Goal: Manage account settings

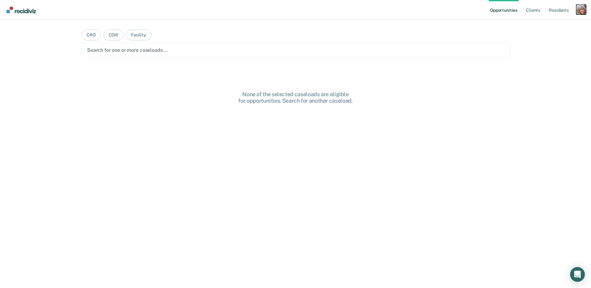
click at [580, 10] on div "Profile dropdown button" at bounding box center [581, 10] width 10 height 10
click at [540, 25] on link "Profile" at bounding box center [557, 24] width 50 height 5
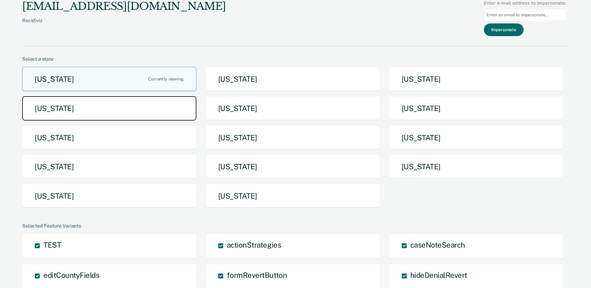
click at [105, 110] on button "[US_STATE]" at bounding box center [109, 108] width 174 height 24
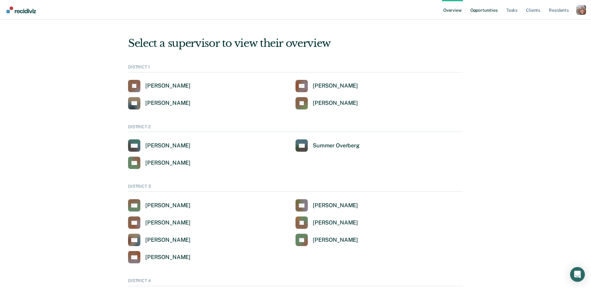
click at [481, 11] on link "Opportunities" at bounding box center [484, 10] width 30 height 20
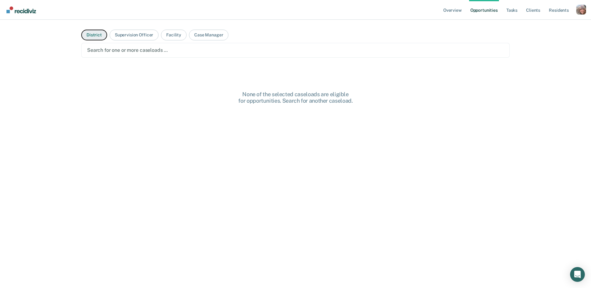
click at [95, 37] on button "District" at bounding box center [94, 35] width 26 height 11
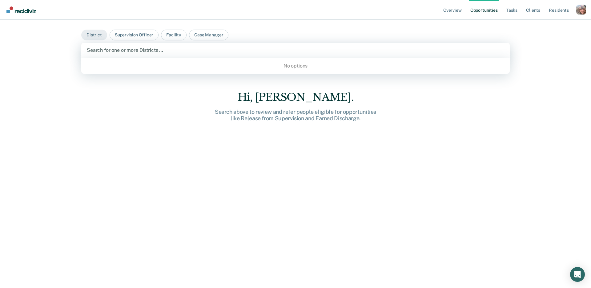
click at [106, 50] on div at bounding box center [296, 49] width 418 height 7
click at [94, 35] on button "District" at bounding box center [94, 35] width 26 height 11
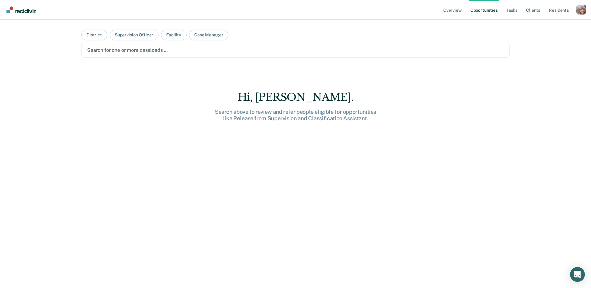
click at [104, 49] on div at bounding box center [295, 49] width 417 height 7
click at [91, 35] on button "District" at bounding box center [94, 35] width 26 height 11
click at [103, 53] on div at bounding box center [295, 49] width 417 height 7
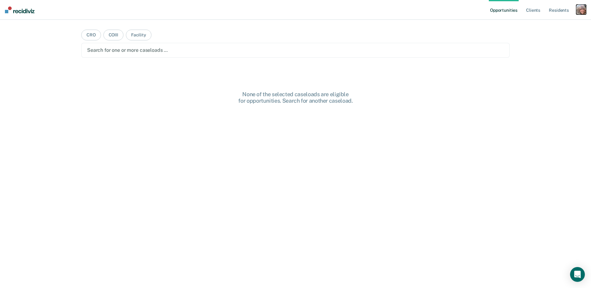
click at [582, 12] on div "button" at bounding box center [581, 10] width 10 height 10
click at [544, 23] on link "Profile" at bounding box center [557, 24] width 50 height 5
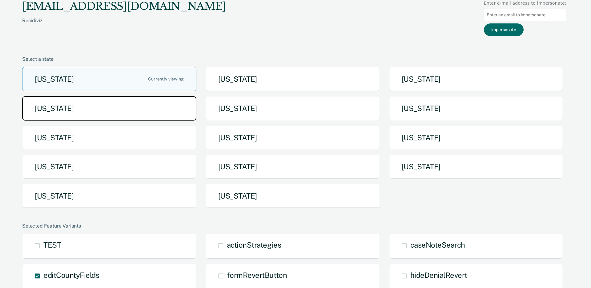
click at [172, 112] on button "[US_STATE]" at bounding box center [109, 108] width 174 height 24
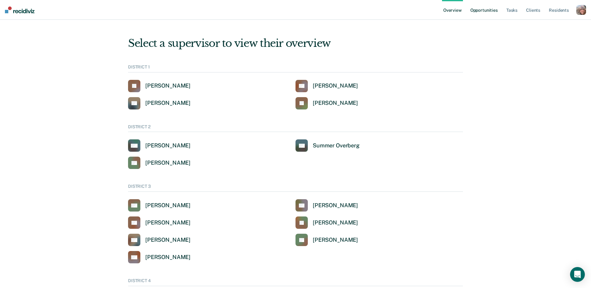
click at [486, 11] on link "Opportunities" at bounding box center [484, 10] width 30 height 20
